Goal: Information Seeking & Learning: Learn about a topic

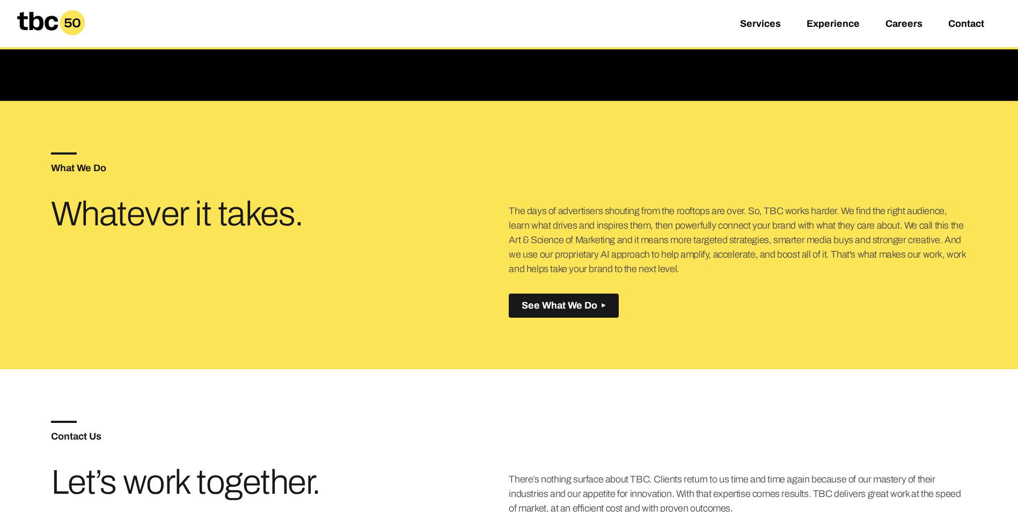
scroll to position [215, 0]
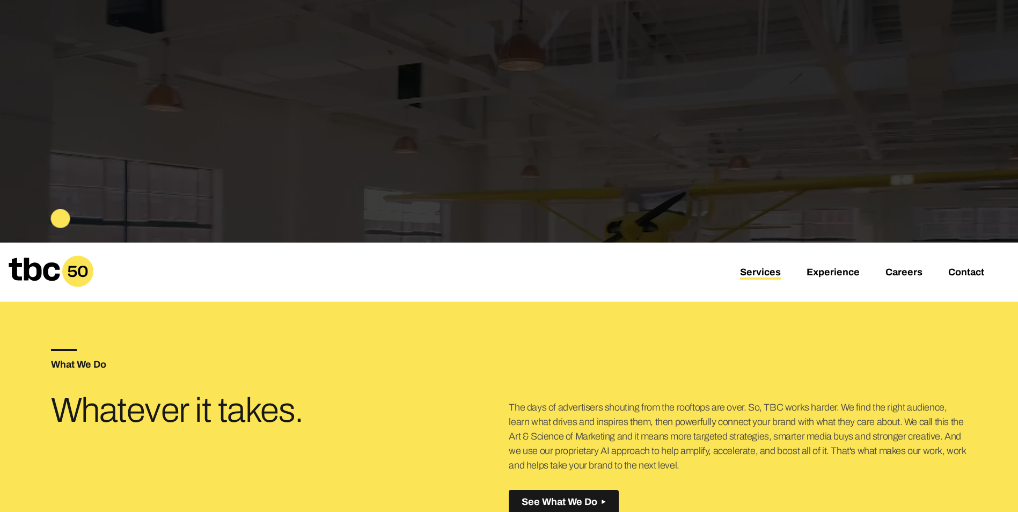
click at [755, 274] on link "Services" at bounding box center [760, 273] width 41 height 13
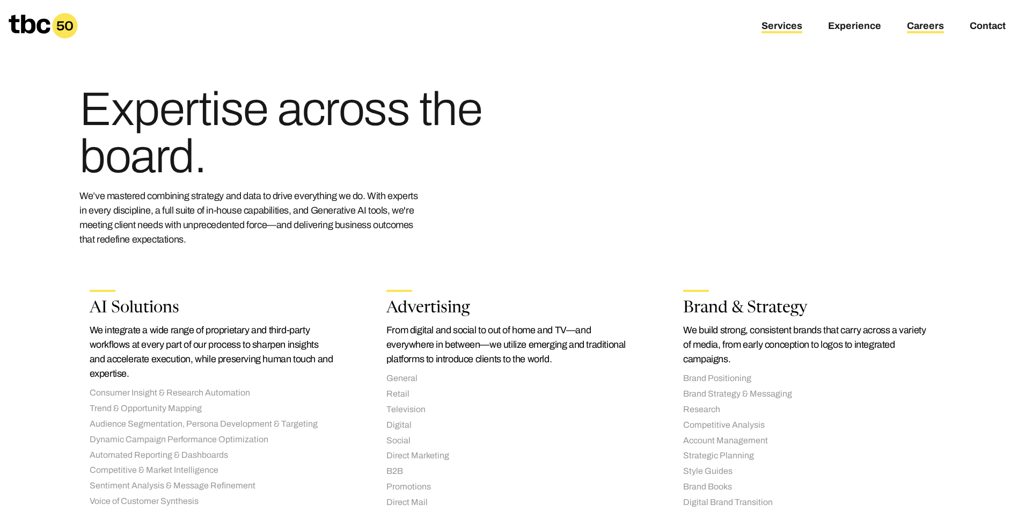
click at [936, 27] on link "Careers" at bounding box center [925, 26] width 37 height 13
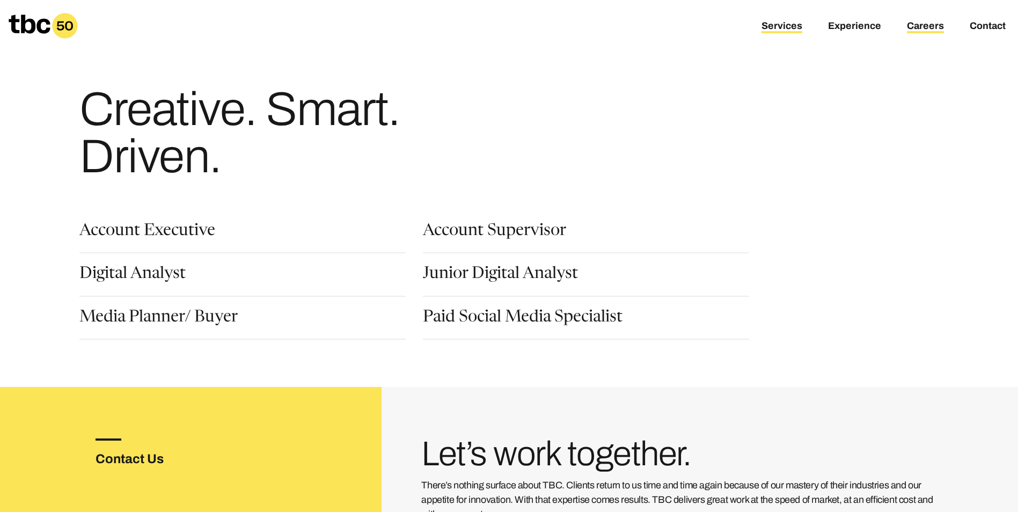
click at [788, 27] on link "Services" at bounding box center [781, 26] width 41 height 13
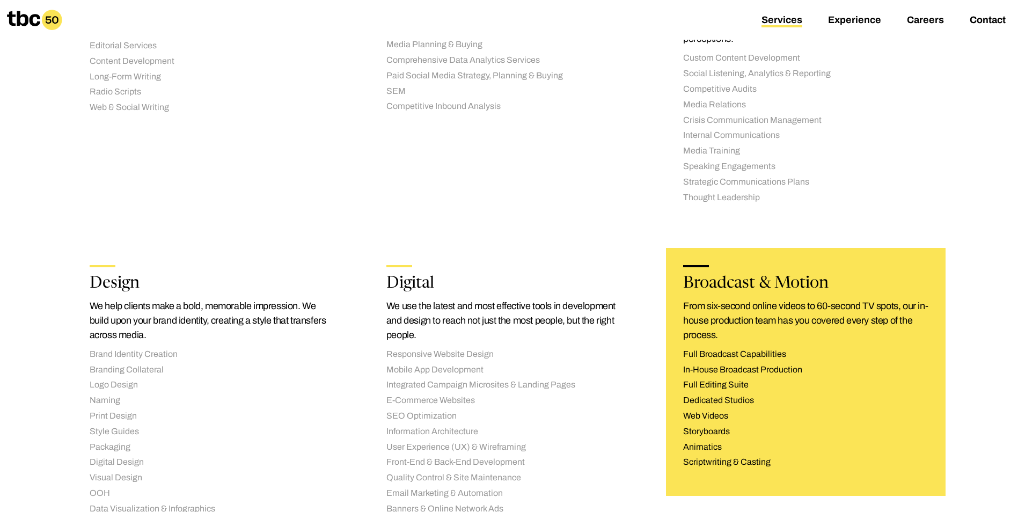
scroll to position [751, 0]
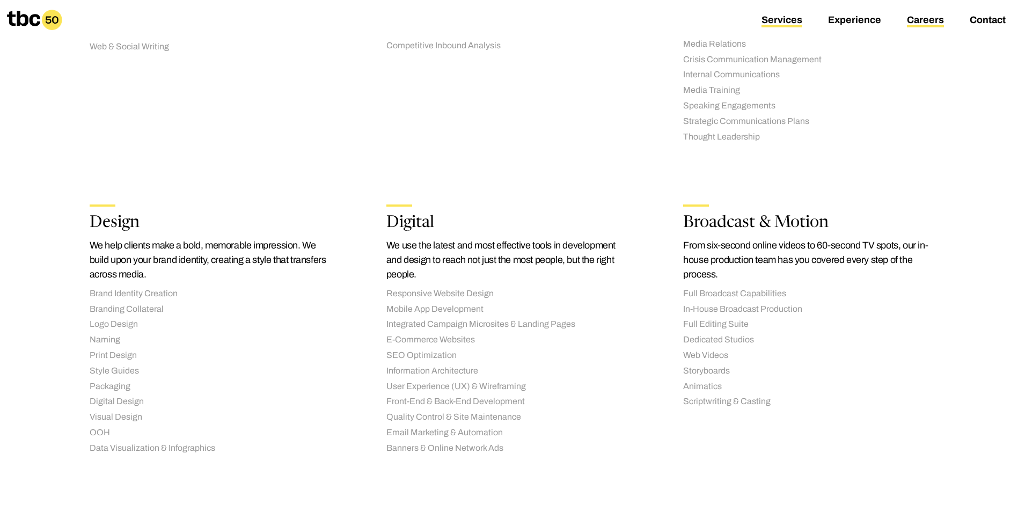
click at [923, 20] on link "Careers" at bounding box center [925, 20] width 37 height 13
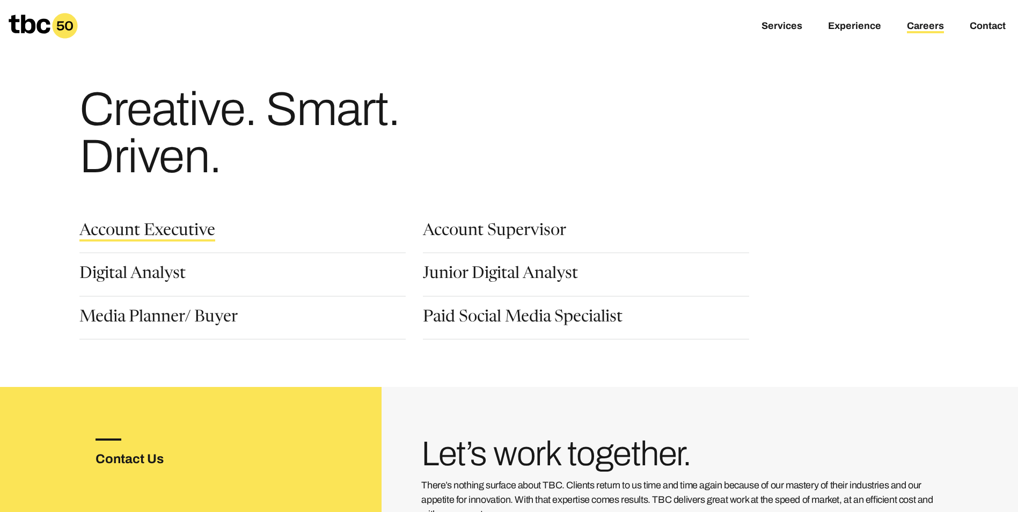
click at [158, 231] on link "Account Executive" at bounding box center [147, 232] width 136 height 18
click at [779, 29] on link "Services" at bounding box center [781, 26] width 41 height 13
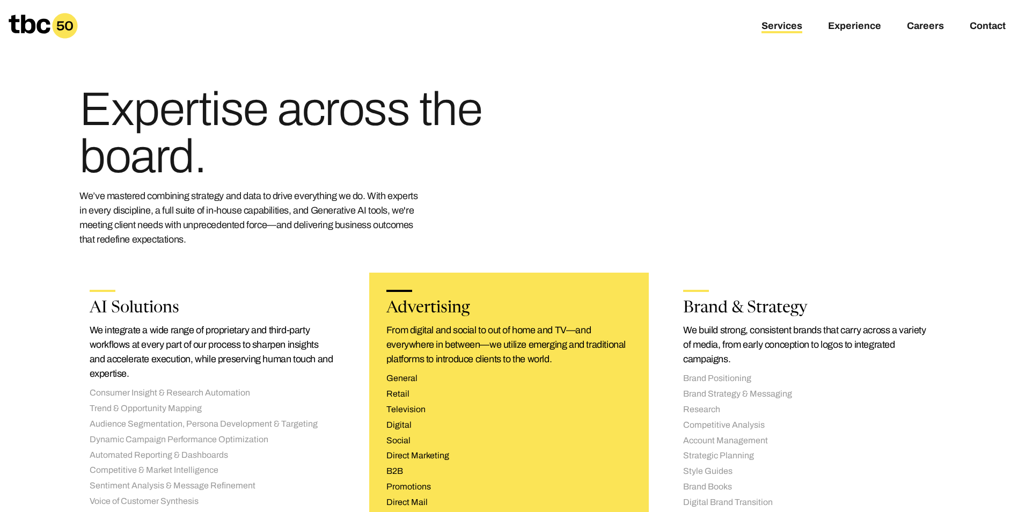
click at [570, 282] on div "Advertising From digital and social to out of home and TV—and everywhere in bet…" at bounding box center [509, 404] width 280 height 263
